Goal: Register for event/course

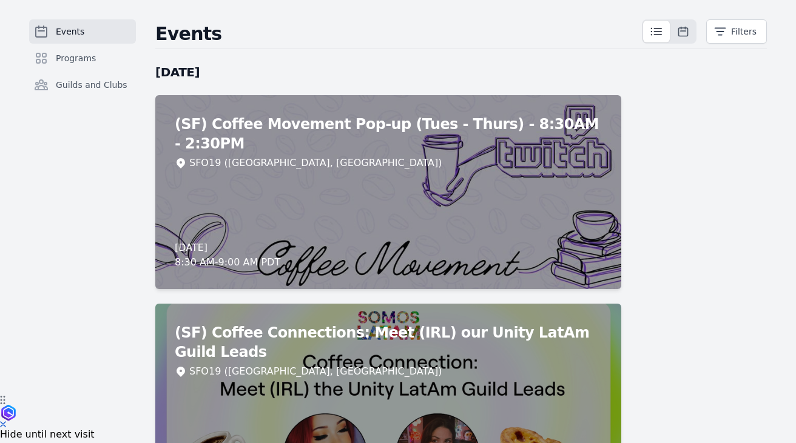
scroll to position [50, 0]
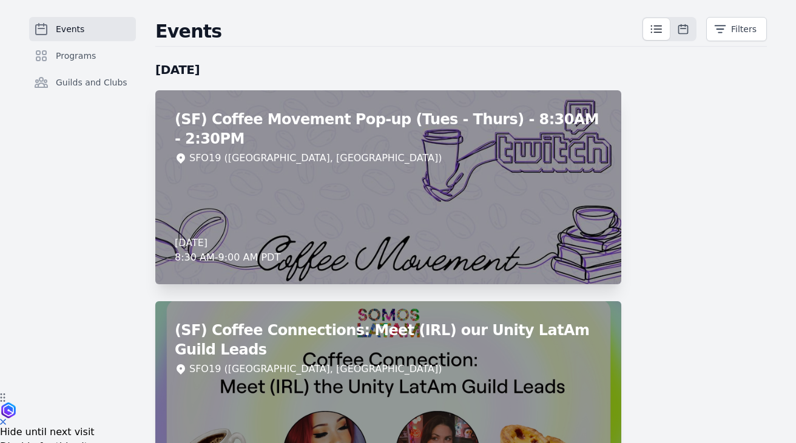
click at [518, 225] on div "(SF) Coffee Movement Pop-up (Tues - Thurs) - 8:30AM - 2:30PM SFO19 ([GEOGRAPHIC…" at bounding box center [388, 187] width 466 height 194
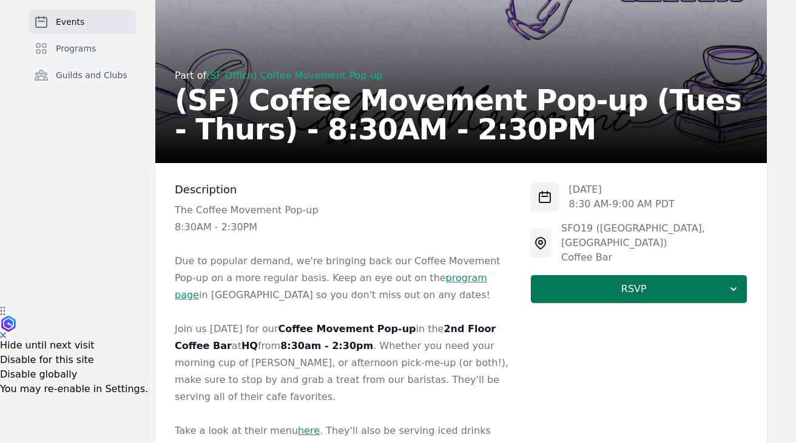
scroll to position [218, 0]
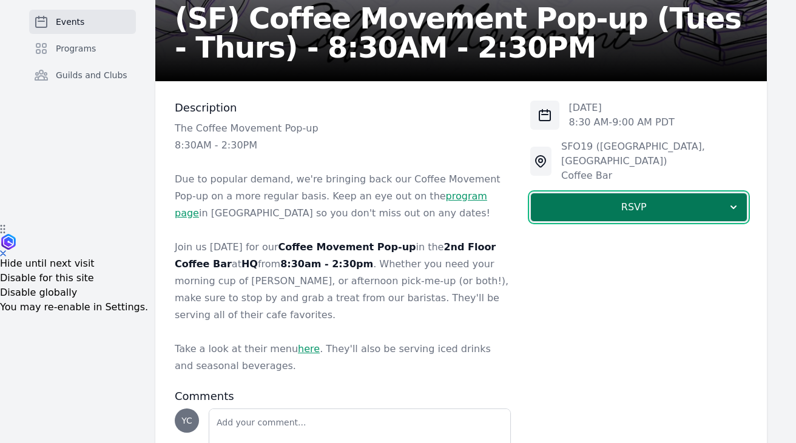
click at [583, 200] on span "RSVP" at bounding box center [633, 207] width 187 height 15
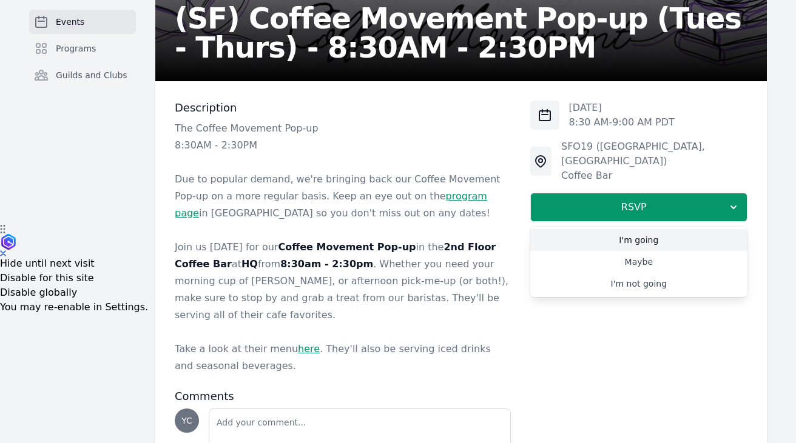
click at [613, 232] on link "I'm going" at bounding box center [638, 240] width 217 height 22
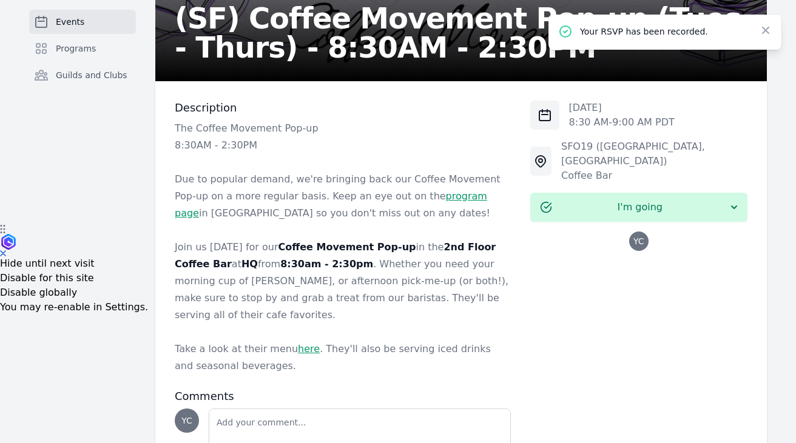
click at [406, 198] on link "program page" at bounding box center [331, 204] width 312 height 29
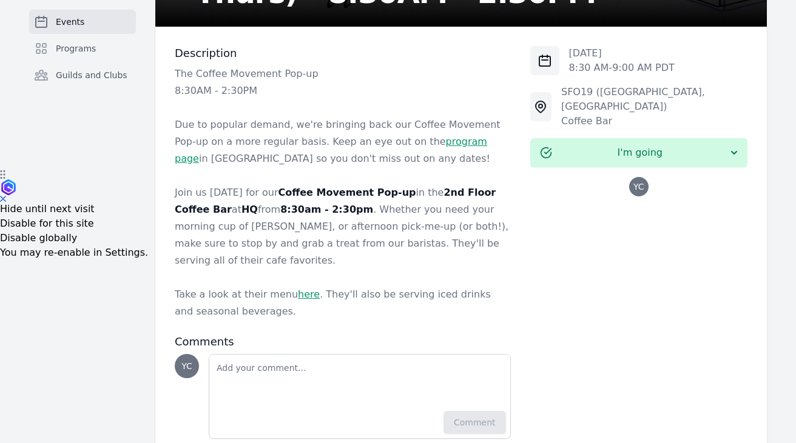
scroll to position [275, 0]
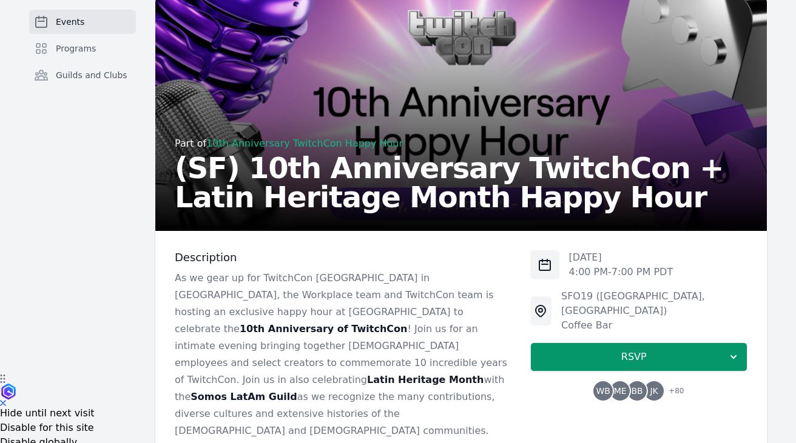
scroll to position [67, 0]
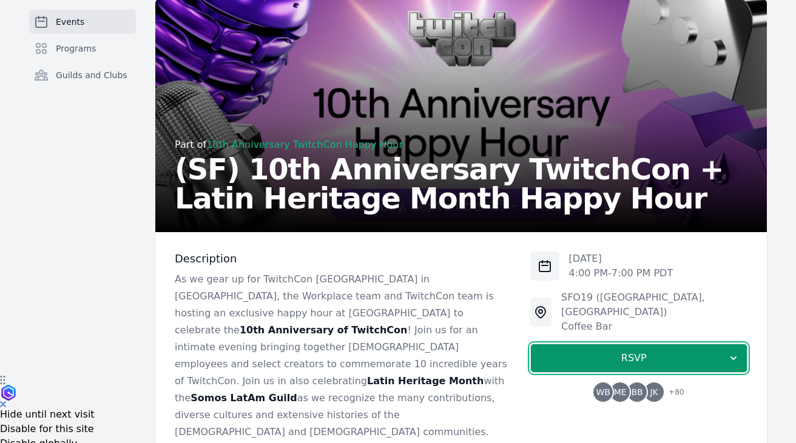
drag, startPoint x: 555, startPoint y: 345, endPoint x: 505, endPoint y: 331, distance: 52.1
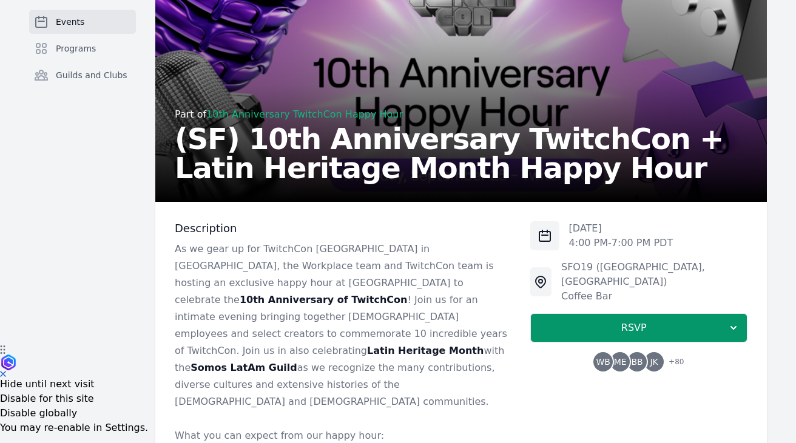
click at [379, 365] on p "As we gear up for TwitchCon North America in San Diego, the Workplace team and …" at bounding box center [343, 326] width 336 height 170
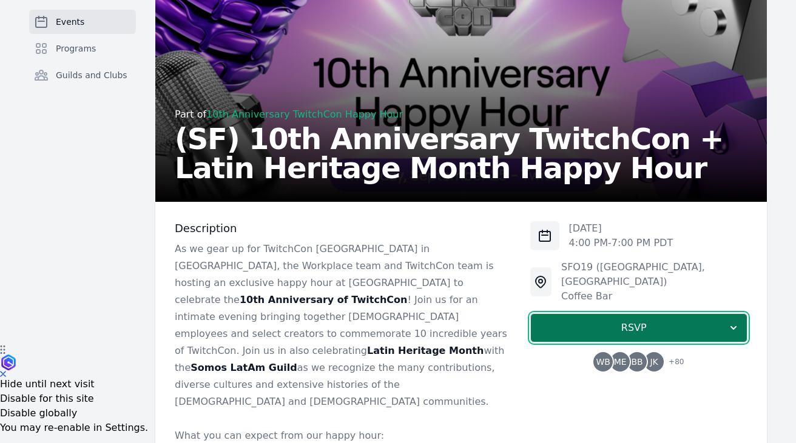
click at [610, 314] on button "RSVP" at bounding box center [638, 328] width 217 height 29
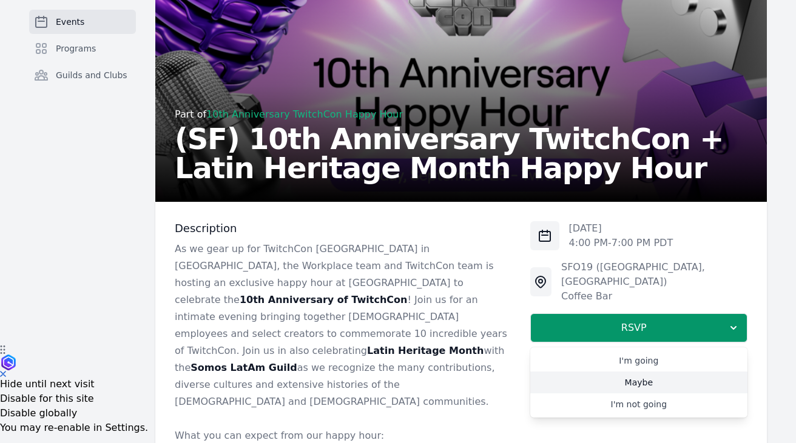
click at [629, 374] on link "Maybe" at bounding box center [638, 383] width 217 height 22
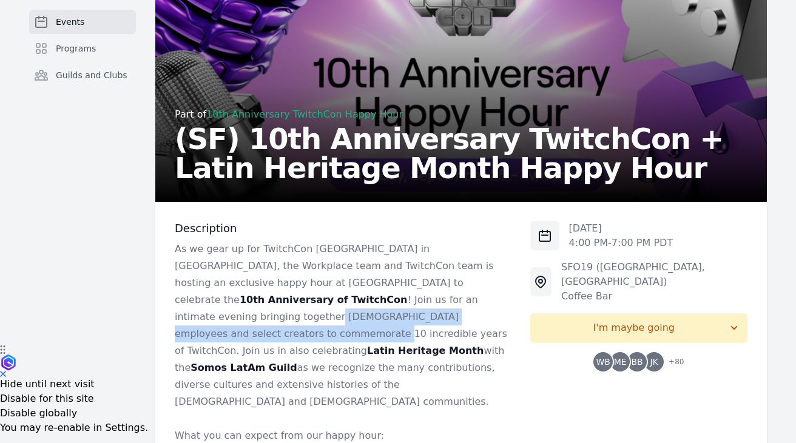
drag, startPoint x: 289, startPoint y: 301, endPoint x: 293, endPoint y: 315, distance: 14.6
click at [293, 315] on p "As we gear up for TwitchCon North America in San Diego, the Workplace team and …" at bounding box center [343, 326] width 336 height 170
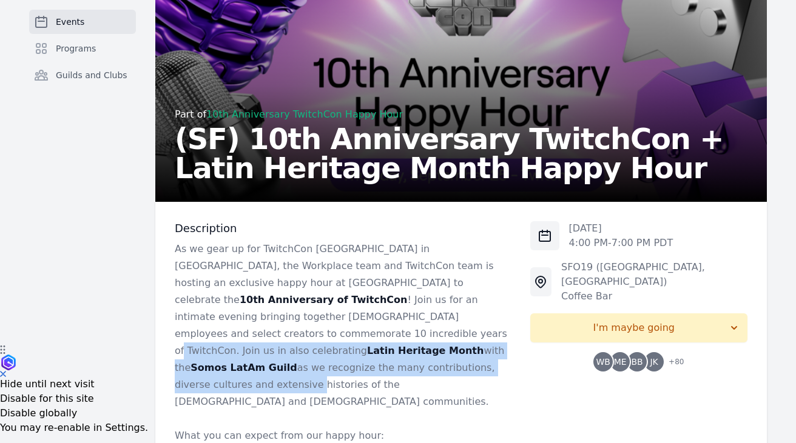
drag, startPoint x: 389, startPoint y: 318, endPoint x: 399, endPoint y: 343, distance: 27.3
click at [400, 343] on p "As we gear up for TwitchCon North America in San Diego, the Workplace team and …" at bounding box center [343, 326] width 336 height 170
click at [399, 343] on p "As we gear up for TwitchCon North America in San Diego, the Workplace team and …" at bounding box center [343, 326] width 336 height 170
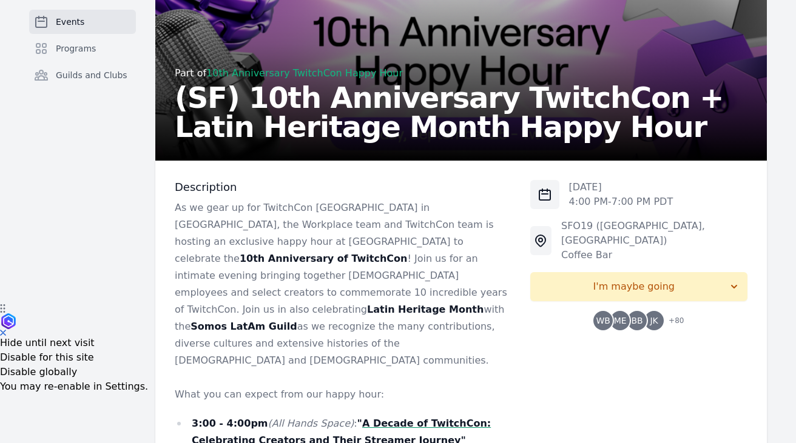
scroll to position [143, 0]
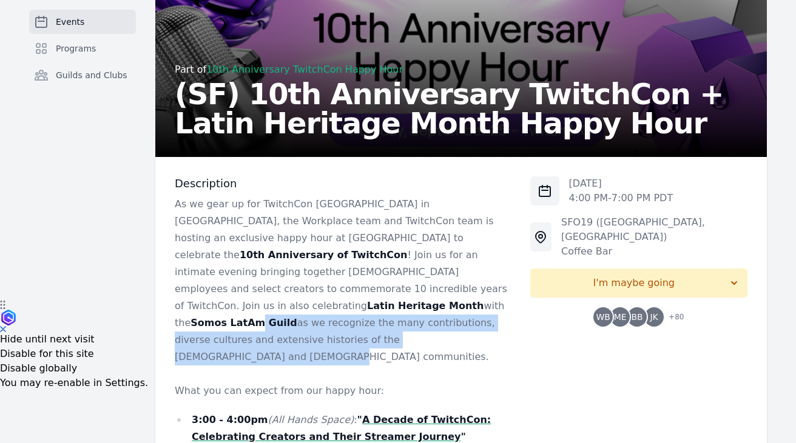
drag, startPoint x: 395, startPoint y: 321, endPoint x: 372, endPoint y: 297, distance: 32.6
click at [372, 297] on p "As we gear up for TwitchCon North America in San Diego, the Workplace team and …" at bounding box center [343, 281] width 336 height 170
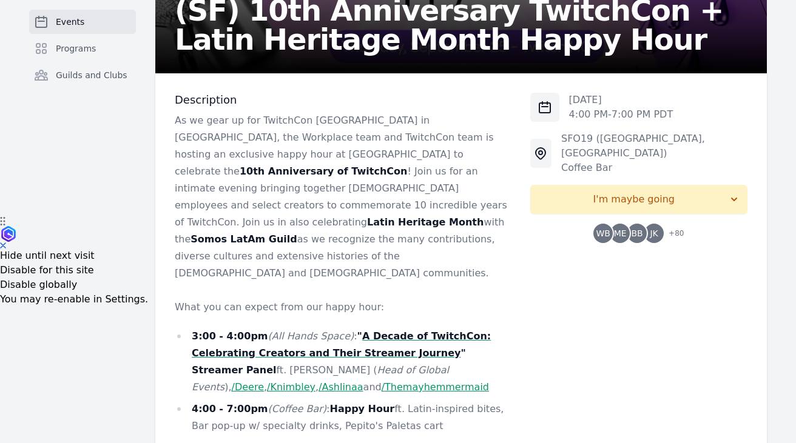
scroll to position [234, 0]
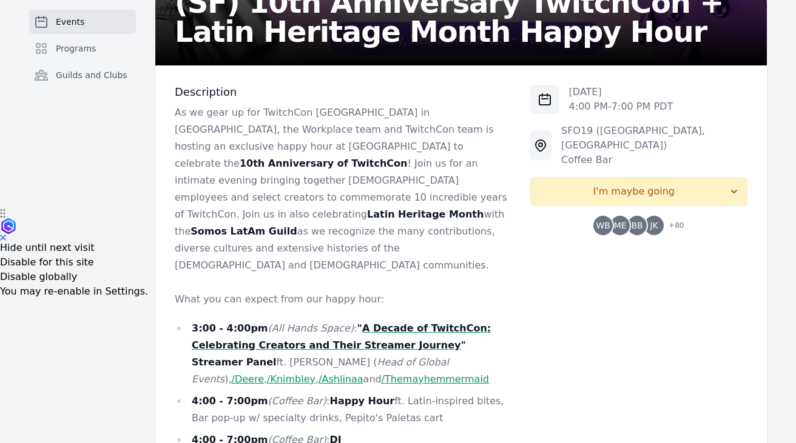
drag, startPoint x: 427, startPoint y: 313, endPoint x: 498, endPoint y: 311, distance: 71.0
click at [498, 320] on li "3:00 - 4:00pm (All Hands Space) : " A Decade of TwitchCon: Celebrating Creators…" at bounding box center [343, 354] width 336 height 68
click at [209, 329] on li "3:00 - 4:00pm (All Hands Space) : " A Decade of TwitchCon: Celebrating Creators…" at bounding box center [343, 354] width 336 height 68
drag, startPoint x: 192, startPoint y: 329, endPoint x: 256, endPoint y: 335, distance: 64.0
click at [256, 335] on li "3:00 - 4:00pm (All Hands Space) : " A Decade of TwitchCon: Celebrating Creators…" at bounding box center [343, 354] width 336 height 68
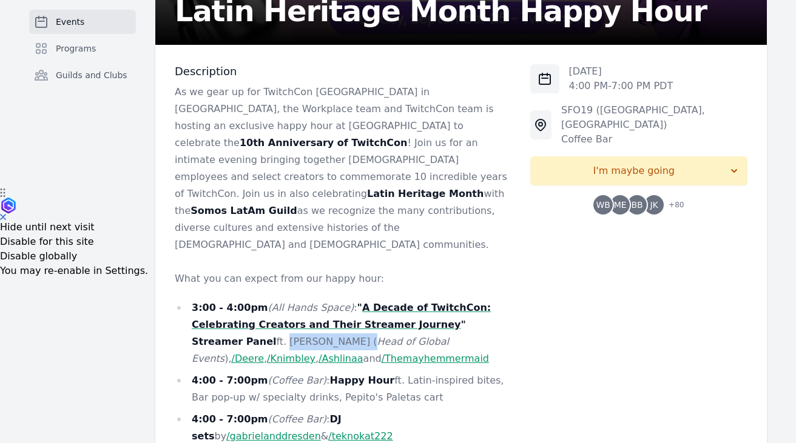
scroll to position [264, 0]
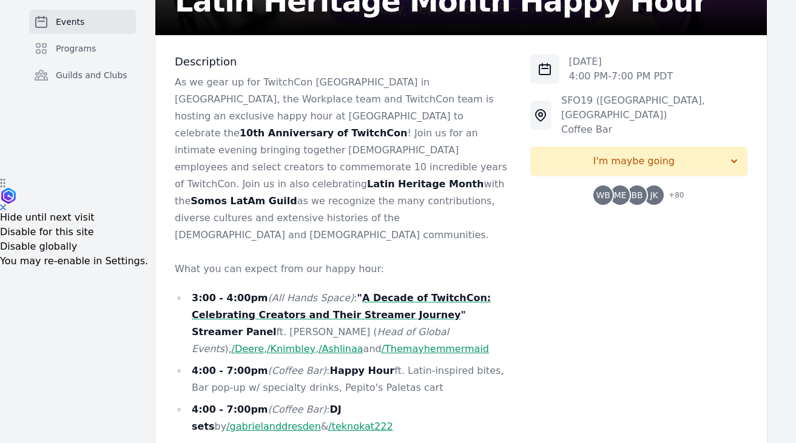
click at [270, 365] on em "(Coffee Bar)" at bounding box center [297, 371] width 59 height 12
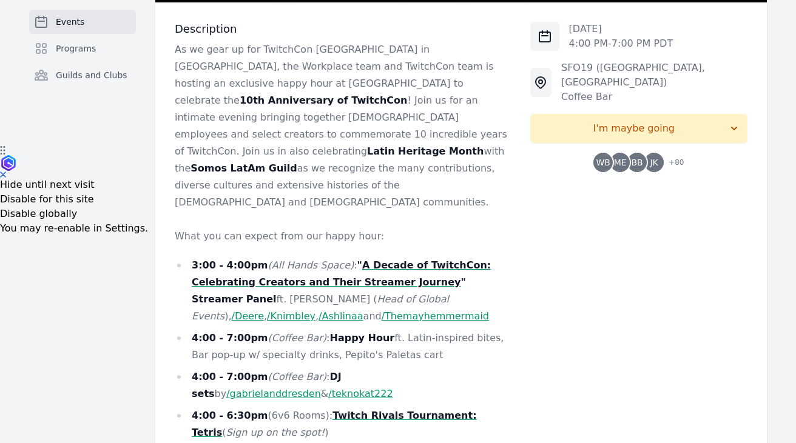
drag, startPoint x: 305, startPoint y: 321, endPoint x: 408, endPoint y: 318, distance: 103.1
click at [408, 330] on li "4:00 - 7:00pm (Coffee Bar) : Happy Hour ft. Latin-inspired bites, Bar pop-up w/…" at bounding box center [343, 347] width 336 height 34
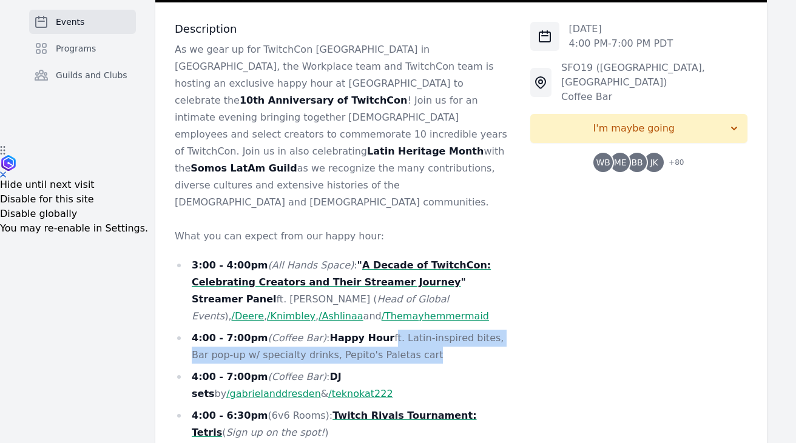
drag, startPoint x: 408, startPoint y: 318, endPoint x: 376, endPoint y: 298, distance: 37.4
click at [377, 330] on li "4:00 - 7:00pm (Coffee Bar) : Happy Hour ft. Latin-inspired bites, Bar pop-up w/…" at bounding box center [343, 347] width 336 height 34
click at [357, 330] on li "4:00 - 7:00pm (Coffee Bar) : Happy Hour ft. Latin-inspired bites, Bar pop-up w/…" at bounding box center [343, 347] width 336 height 34
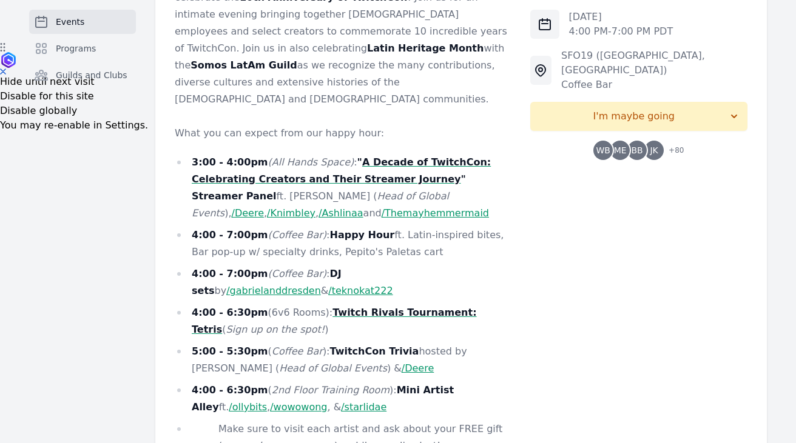
scroll to position [416, 0]
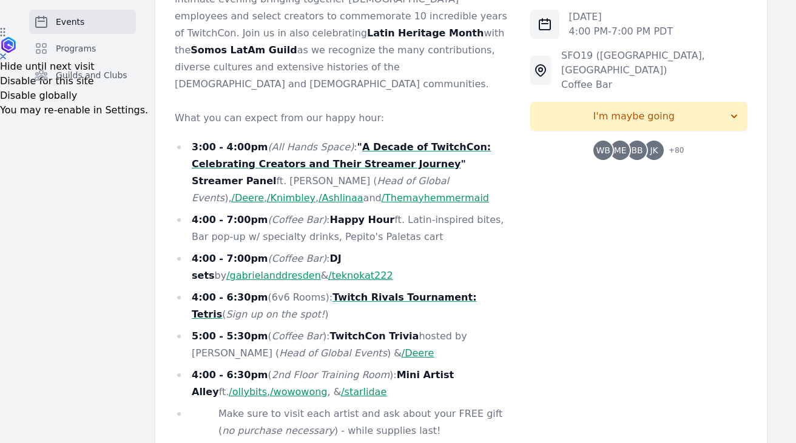
click at [317, 328] on li "5:00 - 5:30pm ( Coffee Bar ): TwitchCon Trivia hosted by Krystal Herring ( Head…" at bounding box center [343, 345] width 336 height 34
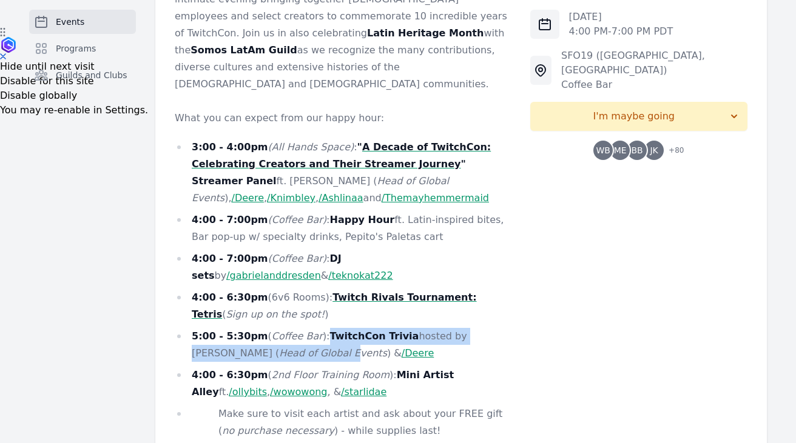
drag, startPoint x: 321, startPoint y: 301, endPoint x: 303, endPoint y: 319, distance: 24.9
click at [303, 328] on li "5:00 - 5:30pm ( Coffee Bar ): TwitchCon Trivia hosted by Krystal Herring ( Head…" at bounding box center [343, 345] width 336 height 34
click at [303, 348] on em "Head of Global Events" at bounding box center [333, 354] width 108 height 12
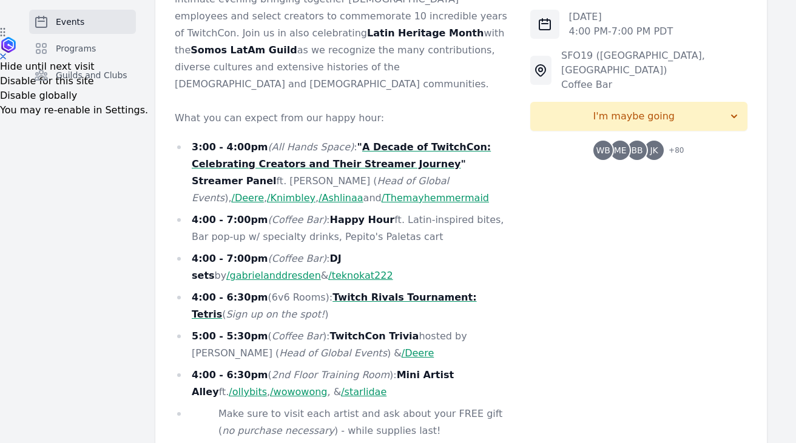
click at [223, 328] on li "5:00 - 5:30pm ( Coffee Bar ): TwitchCon Trivia hosted by Krystal Herring ( Head…" at bounding box center [343, 345] width 336 height 34
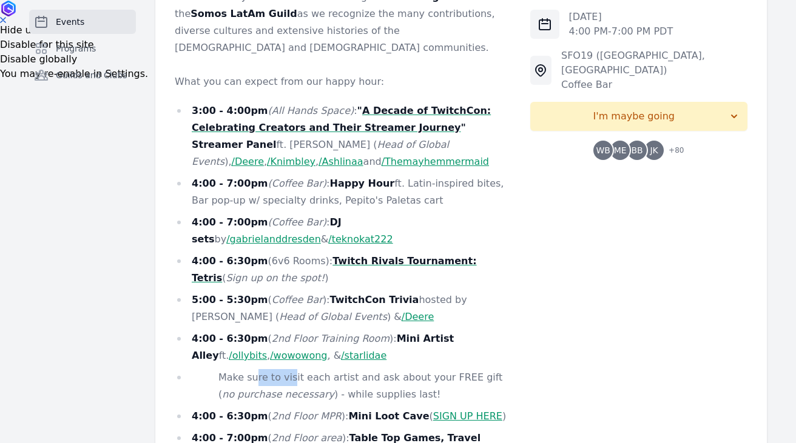
drag, startPoint x: 255, startPoint y: 344, endPoint x: 288, endPoint y: 345, distance: 32.8
click at [288, 369] on li "Make sure to visit each artist and ask about your FREE gift ( no purchase neces…" at bounding box center [343, 386] width 336 height 34
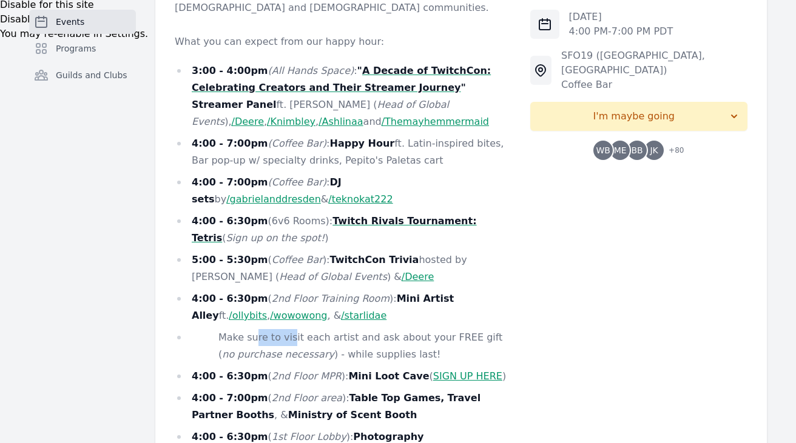
scroll to position [520, 0]
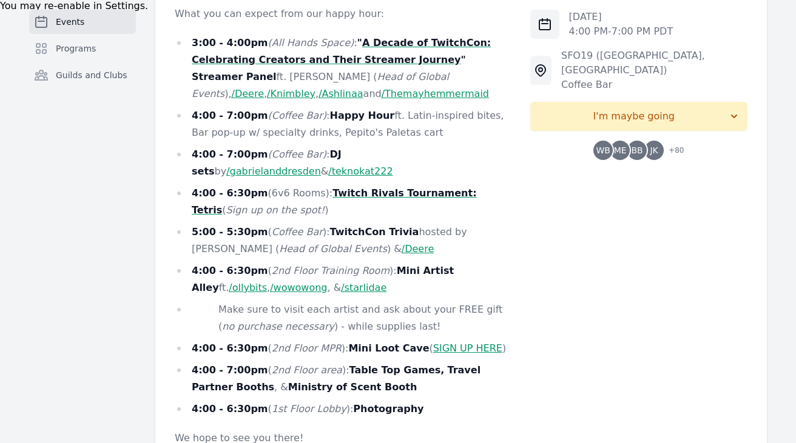
click at [334, 340] on li "4:00 - 6:30pm ( 2nd Floor MPR ): Mini Loot Cave ( SIGN UP HERE )" at bounding box center [343, 348] width 336 height 17
drag, startPoint x: 338, startPoint y: 315, endPoint x: 402, endPoint y: 320, distance: 63.9
click at [402, 340] on li "4:00 - 6:30pm ( 2nd Floor MPR ): Mini Loot Cave ( SIGN UP HERE )" at bounding box center [343, 348] width 336 height 17
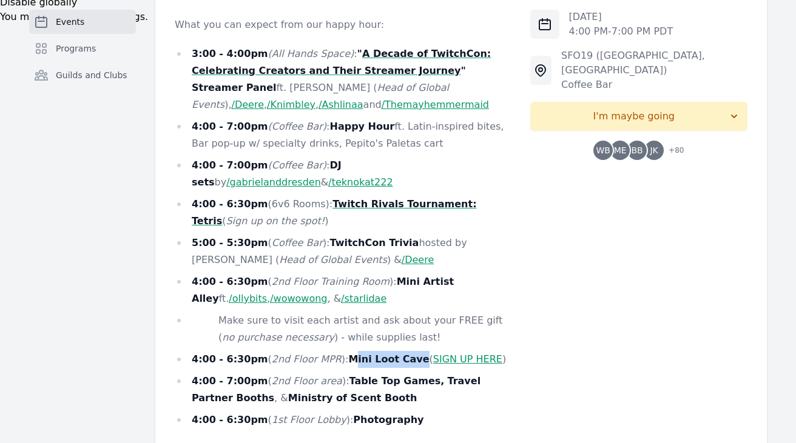
scroll to position [502, 0]
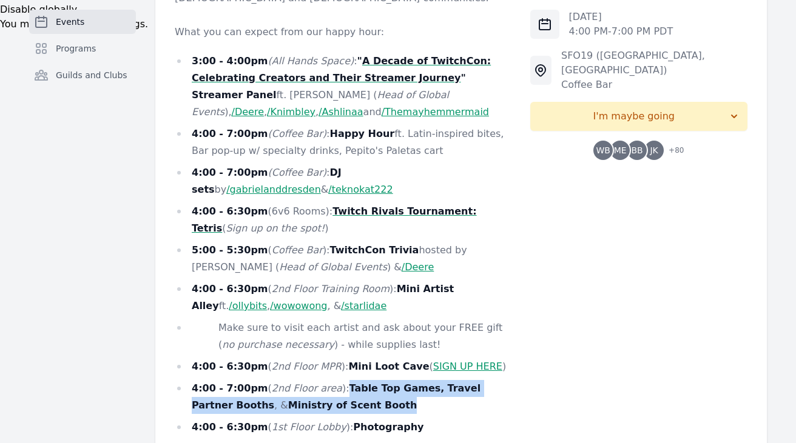
drag, startPoint x: 347, startPoint y: 371, endPoint x: 337, endPoint y: 354, distance: 20.4
click at [337, 380] on li "4:00 - 7:00pm ( 2nd Floor area ): Table Top Games, Travel Partner Booths , & Mi…" at bounding box center [343, 397] width 336 height 34
click at [349, 383] on strong "Table Top Games," at bounding box center [396, 389] width 95 height 12
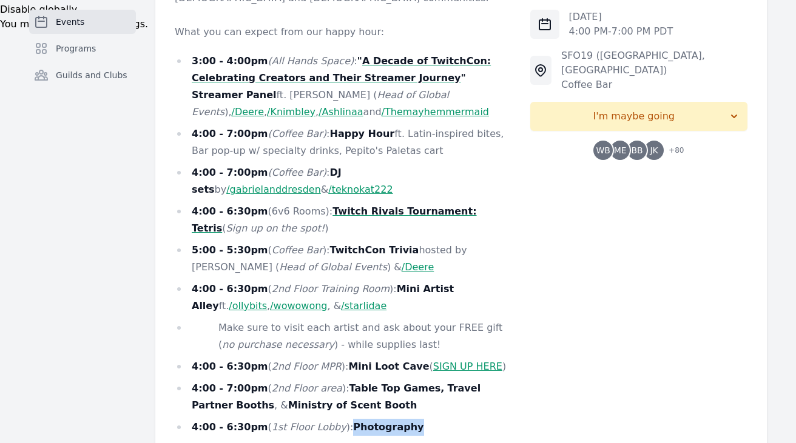
drag, startPoint x: 397, startPoint y: 395, endPoint x: 338, endPoint y: 391, distance: 59.6
click at [338, 419] on li "4:00 - 6:30pm ( 1st Floor Lobby ): Photography" at bounding box center [343, 427] width 336 height 17
click at [347, 380] on ul "3:00 - 4:00pm (All Hands Space) : " A Decade of TwitchCon: Celebrating Creators…" at bounding box center [343, 244] width 336 height 383
drag, startPoint x: 409, startPoint y: 397, endPoint x: 344, endPoint y: 401, distance: 65.0
click at [344, 419] on li "4:00 - 6:30pm ( 1st Floor Lobby ): Photography" at bounding box center [343, 427] width 336 height 17
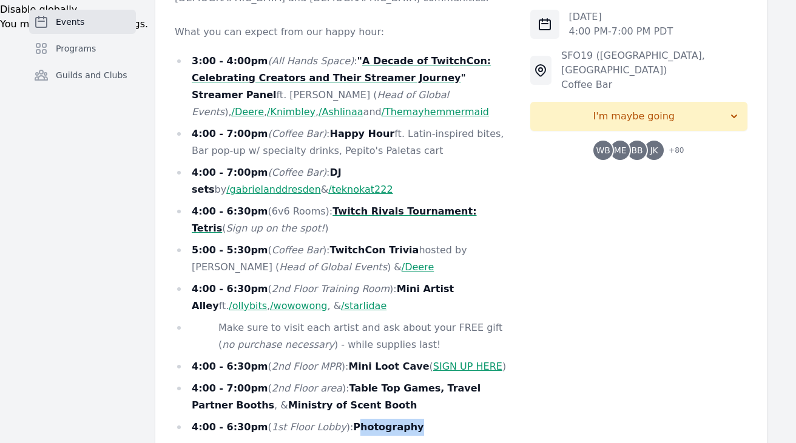
click at [344, 419] on li "4:00 - 6:30pm ( 1st Floor Lobby ): Photography" at bounding box center [343, 427] width 336 height 17
drag, startPoint x: 342, startPoint y: 394, endPoint x: 405, endPoint y: 392, distance: 62.5
click at [405, 419] on li "4:00 - 6:30pm ( 1st Floor Lobby ): Photography" at bounding box center [343, 427] width 336 height 17
click at [397, 422] on strong "Photography" at bounding box center [388, 428] width 70 height 12
drag, startPoint x: 399, startPoint y: 392, endPoint x: 342, endPoint y: 392, distance: 57.0
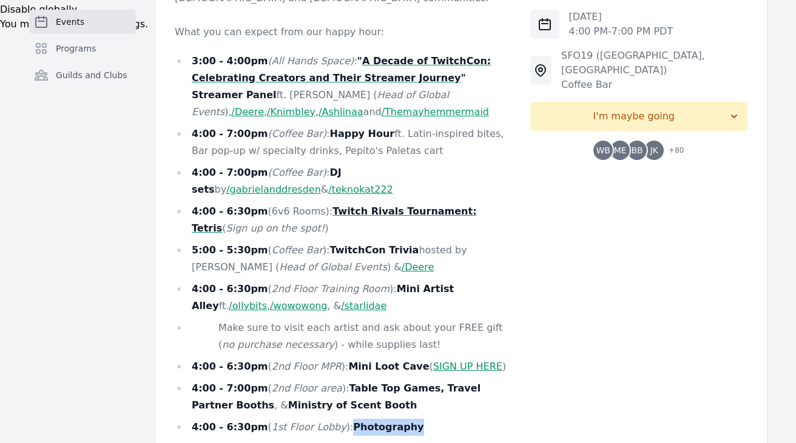
click at [353, 422] on strong "Photography" at bounding box center [388, 428] width 70 height 12
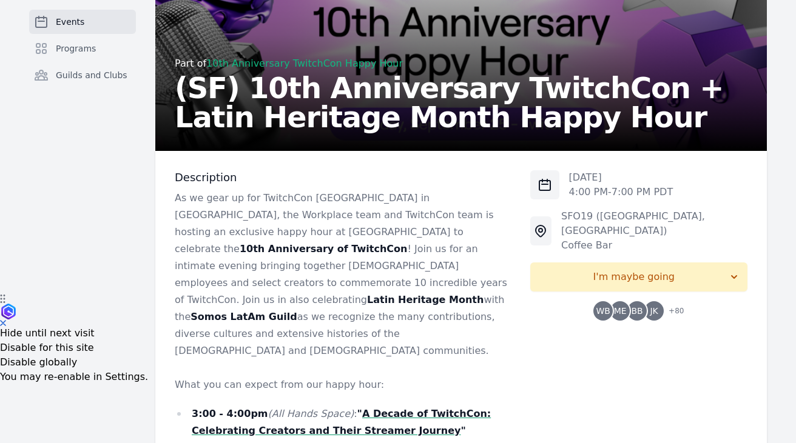
scroll to position [220, 0]
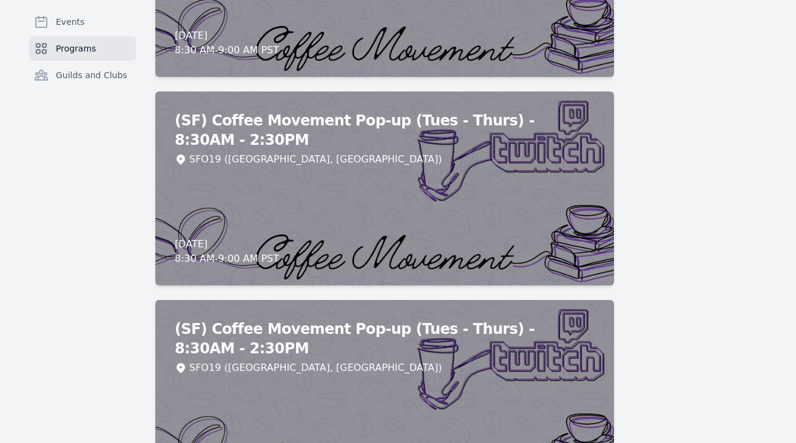
scroll to position [3852, 0]
